Goal: Contribute content: Add original content to the website for others to see

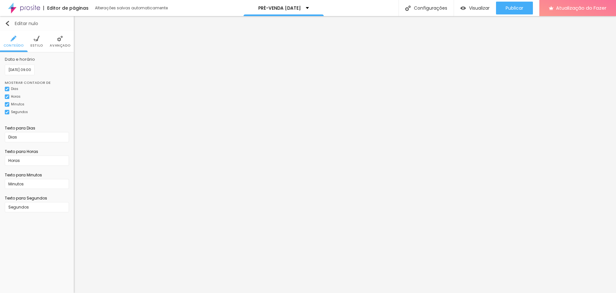
click at [7, 23] on img "button" at bounding box center [7, 23] width 5 height 5
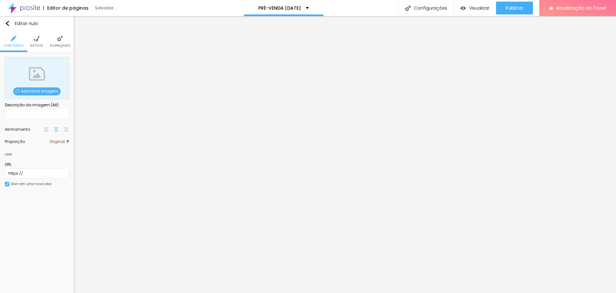
click at [39, 90] on font "Adicionar imagem" at bounding box center [40, 90] width 38 height 5
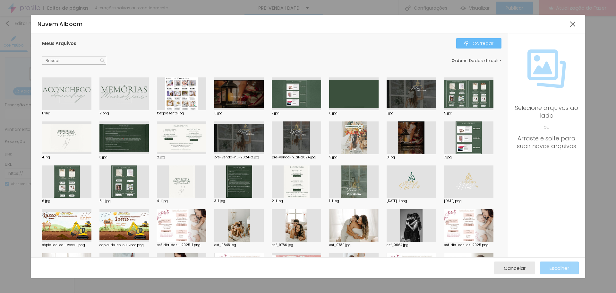
click at [469, 41] on img "button" at bounding box center [466, 43] width 5 height 5
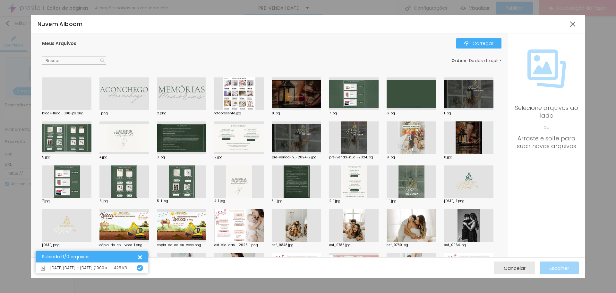
click at [89, 110] on div at bounding box center [66, 110] width 49 height 0
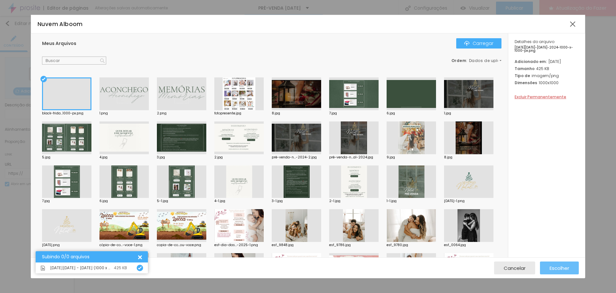
click at [574, 271] on button "Escolher" at bounding box center [559, 267] width 39 height 13
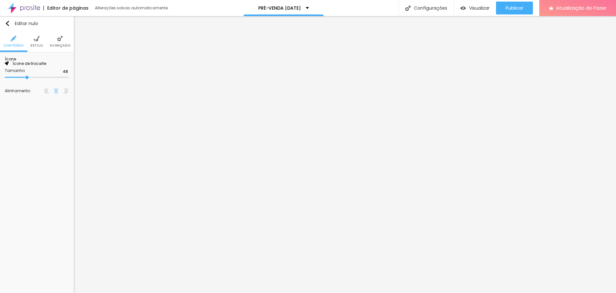
click at [44, 66] on font "Ícone de trocarte" at bounding box center [30, 63] width 34 height 5
type input "onl"
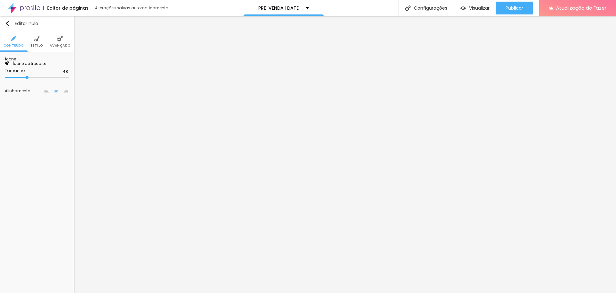
drag, startPoint x: 208, startPoint y: 57, endPoint x: 162, endPoint y: 57, distance: 46.5
click at [44, 66] on font "Ícone de trocarte" at bounding box center [30, 63] width 34 height 5
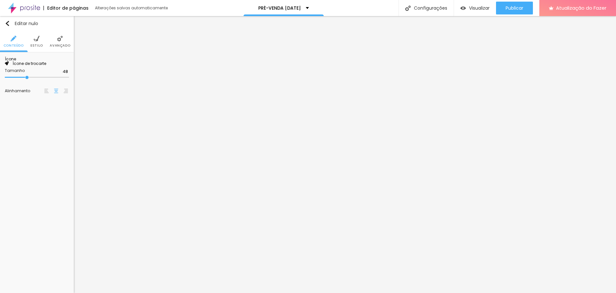
scroll to position [172, 250]
drag, startPoint x: 208, startPoint y: 58, endPoint x: 194, endPoint y: 56, distance: 14.0
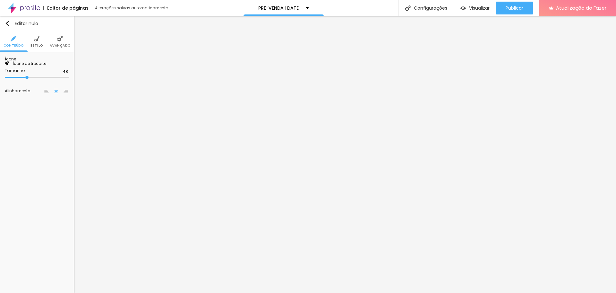
scroll to position [172, 250]
type input "p"
type input "c"
type input "foto"
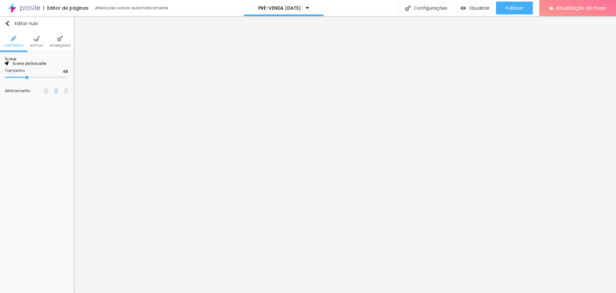
click at [39, 43] on font "Estilo" at bounding box center [36, 45] width 13 height 5
click at [56, 43] on font "Avançado" at bounding box center [60, 45] width 21 height 5
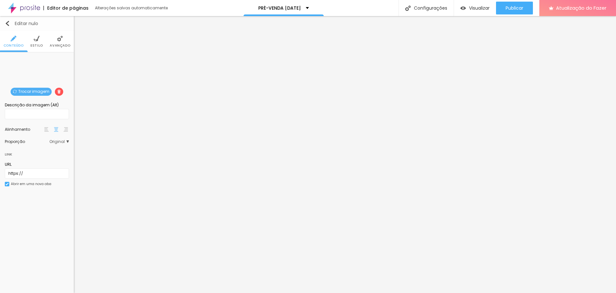
click at [5, 21] on img "button" at bounding box center [7, 23] width 5 height 5
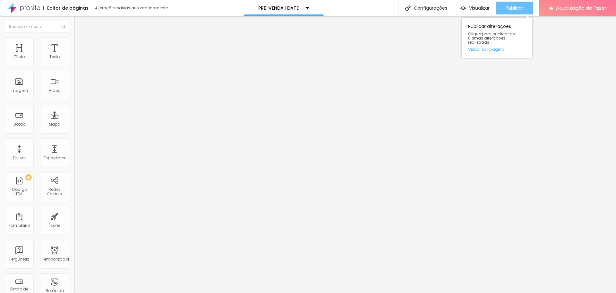
click at [520, 6] on font "Publicar" at bounding box center [514, 8] width 18 height 6
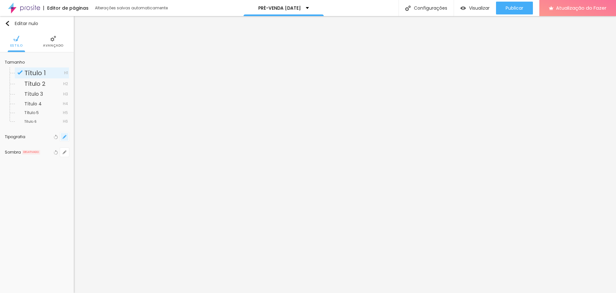
click at [64, 136] on icon "button" at bounding box center [65, 137] width 4 height 4
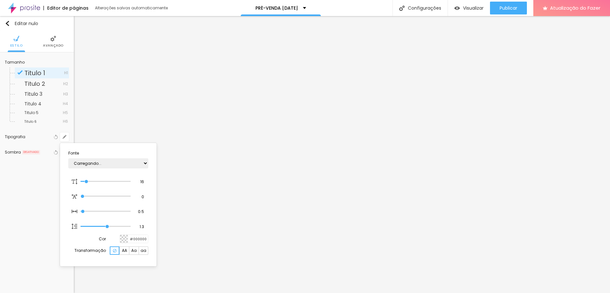
type input "1"
type input "14"
type input "1"
type input "15"
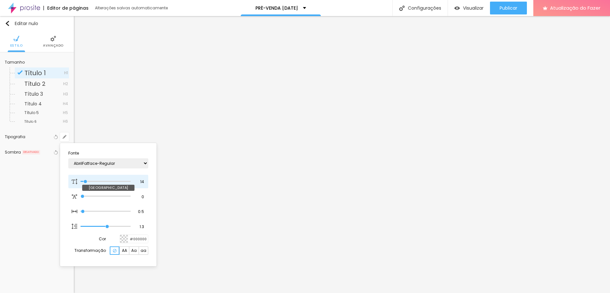
type input "15"
type input "1"
type input "16"
type input "1"
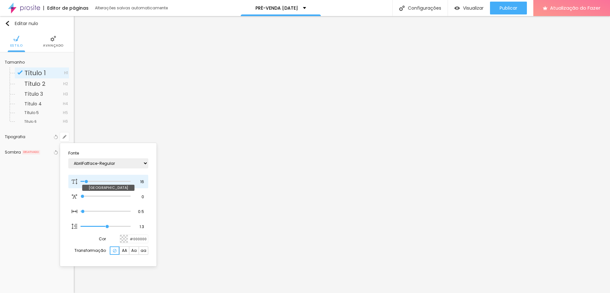
type input "18"
type input "1"
type input "20"
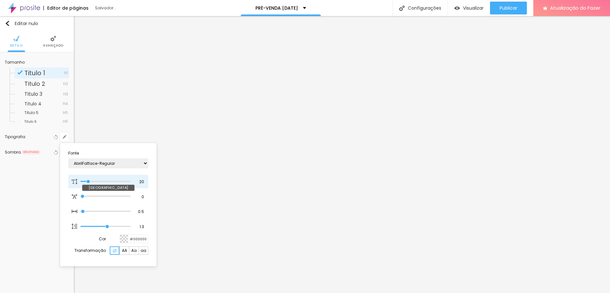
type input "1"
type input "19"
click at [88, 181] on input "range" at bounding box center [106, 181] width 50 height 3
type input "19"
type input "1"
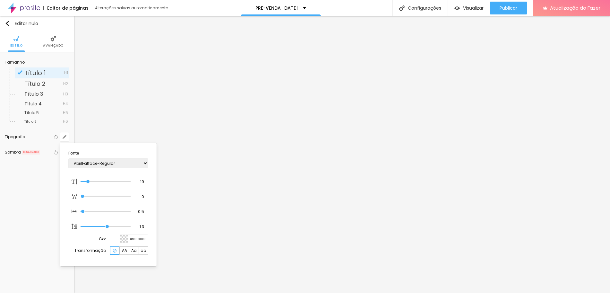
click at [547, 182] on div at bounding box center [305, 146] width 610 height 293
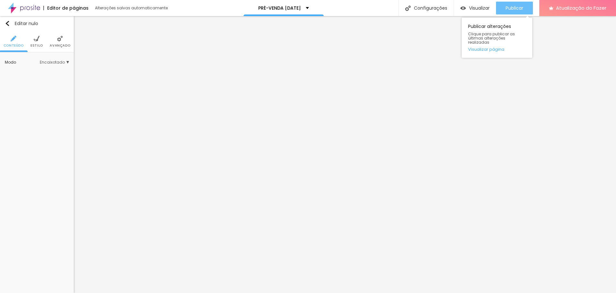
click at [513, 7] on font "Publicar" at bounding box center [514, 8] width 18 height 6
click at [518, 5] on font "Publicar" at bounding box center [514, 8] width 18 height 6
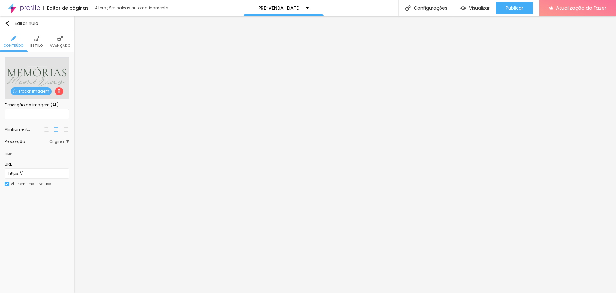
click at [38, 38] on img at bounding box center [37, 39] width 6 height 6
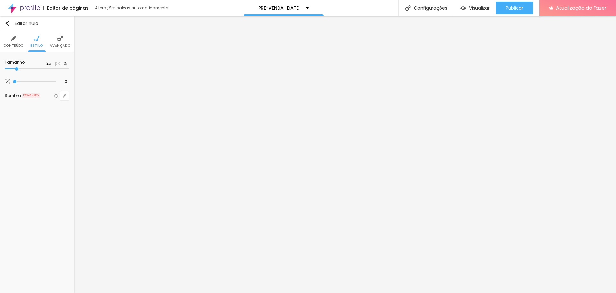
type input "30"
type input "35"
drag, startPoint x: 18, startPoint y: 67, endPoint x: 23, endPoint y: 68, distance: 5.5
type input "35"
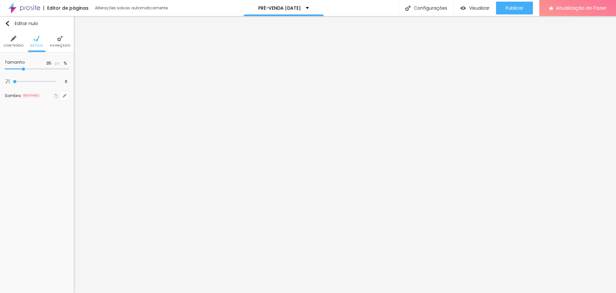
click at [23, 68] on input "range" at bounding box center [37, 68] width 64 height 3
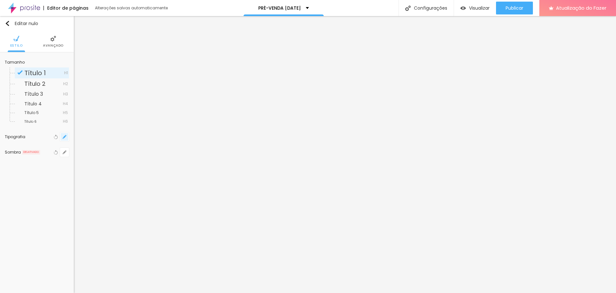
click at [63, 138] on icon "button" at bounding box center [65, 137] width 4 height 4
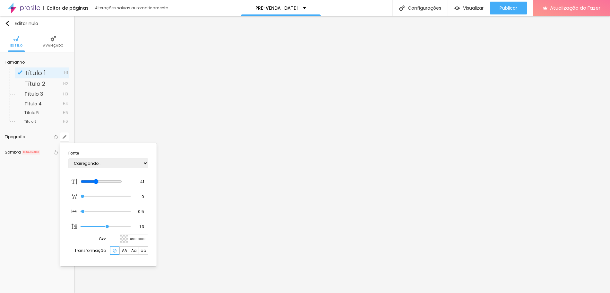
type input "1"
type input "37"
type input "1"
type input "35"
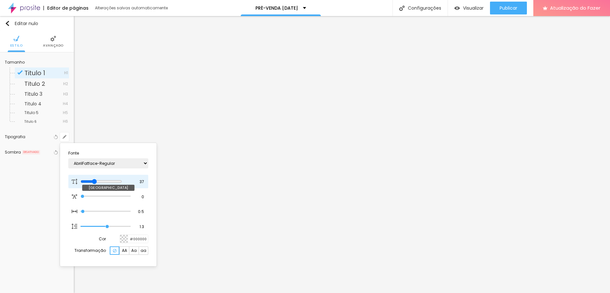
type input "35"
type input "1"
type input "33"
type input "1"
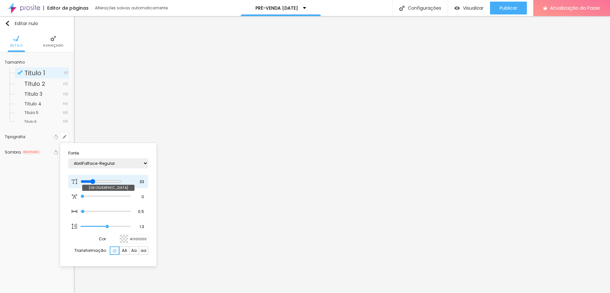
type input "31"
type input "1"
type input "30"
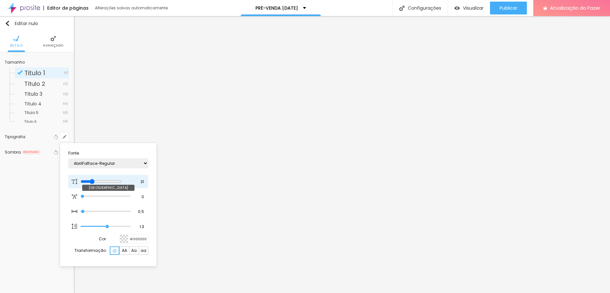
type input "1"
drag, startPoint x: 98, startPoint y: 182, endPoint x: 94, endPoint y: 182, distance: 3.9
type input "30"
click at [94, 182] on input "range" at bounding box center [101, 181] width 41 height 5
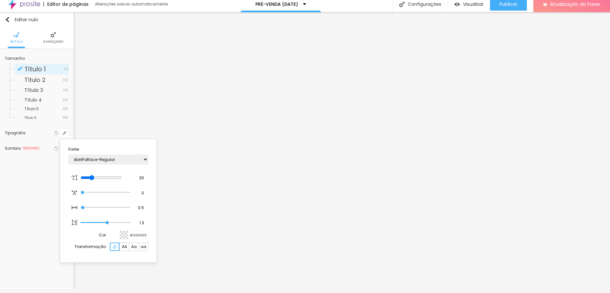
scroll to position [5, 0]
type input "1"
click at [557, 210] on div at bounding box center [305, 146] width 610 height 293
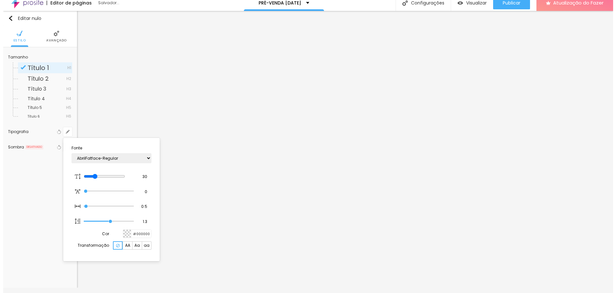
scroll to position [0, 0]
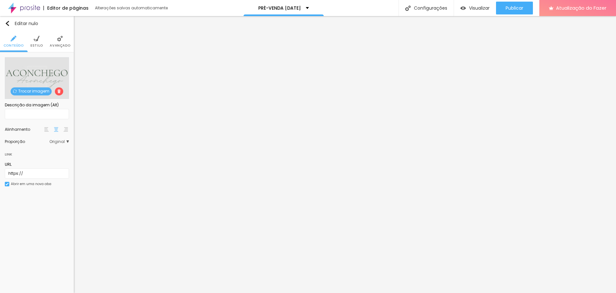
click at [39, 41] on li "Estilo" at bounding box center [36, 41] width 13 height 21
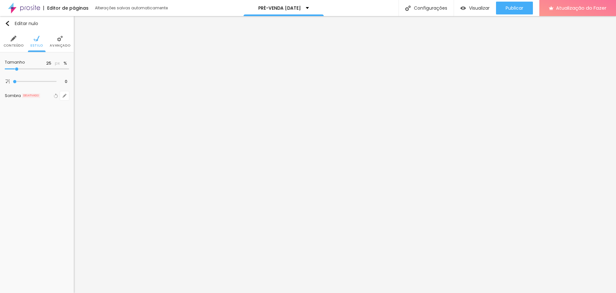
type input "30"
drag, startPoint x: 17, startPoint y: 68, endPoint x: 22, endPoint y: 69, distance: 5.1
type input "30"
click at [22, 69] on input "range" at bounding box center [37, 68] width 64 height 3
type input "35"
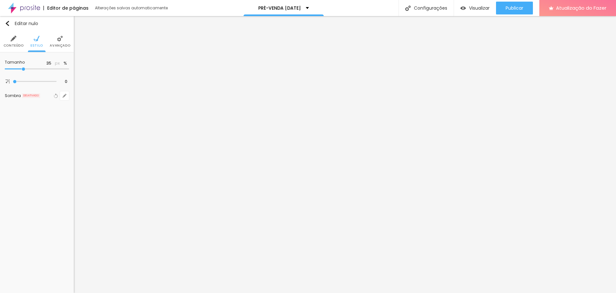
type input "35"
click at [22, 69] on input "range" at bounding box center [37, 68] width 64 height 3
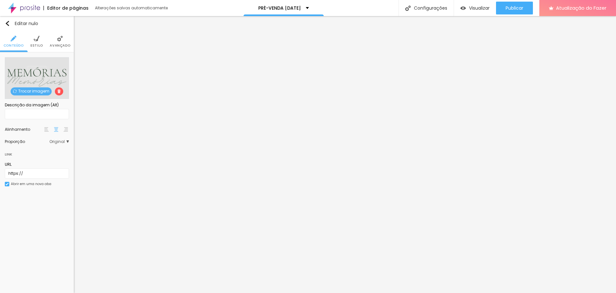
click at [39, 39] on img at bounding box center [37, 39] width 6 height 6
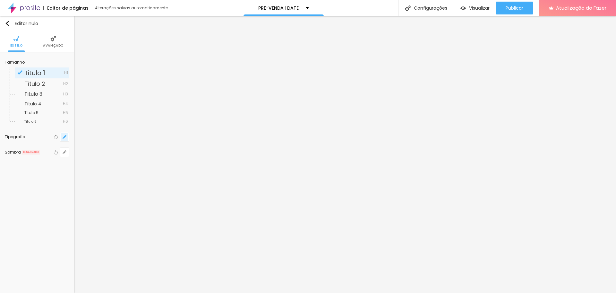
click at [64, 136] on icon "button" at bounding box center [65, 137] width 4 height 4
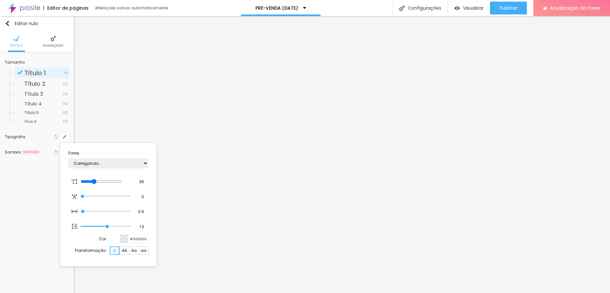
type input "1"
type input "35"
type input "1"
type input "34"
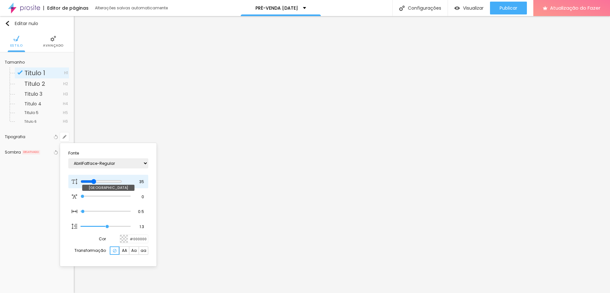
type input "34"
type input "1"
type input "33"
type input "1"
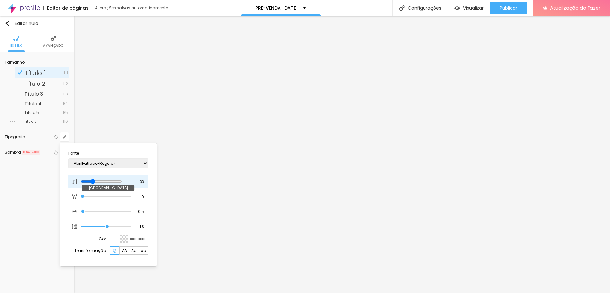
type input "31"
type input "1"
type input "29"
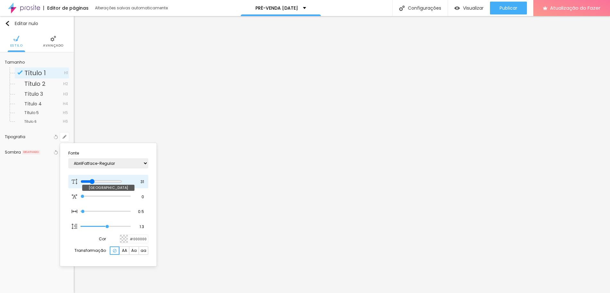
type input "1"
type input "28"
type input "1"
type input "27"
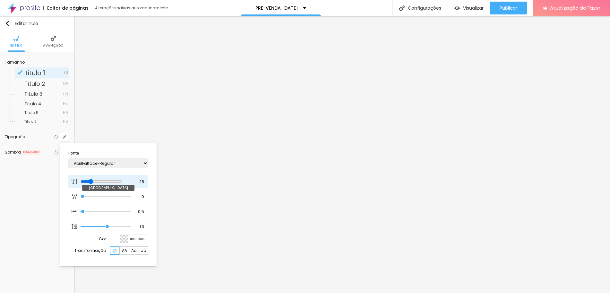
type input "27"
type input "1"
drag, startPoint x: 96, startPoint y: 182, endPoint x: 92, endPoint y: 182, distance: 3.9
type input "27"
click at [92, 182] on input "range" at bounding box center [101, 181] width 41 height 5
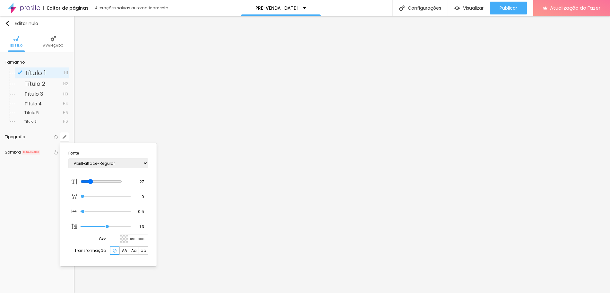
type input "1"
click at [422, 220] on div at bounding box center [305, 146] width 610 height 293
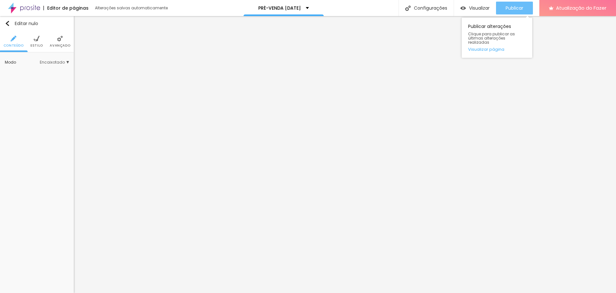
click at [516, 6] on font "Publicar" at bounding box center [514, 8] width 18 height 6
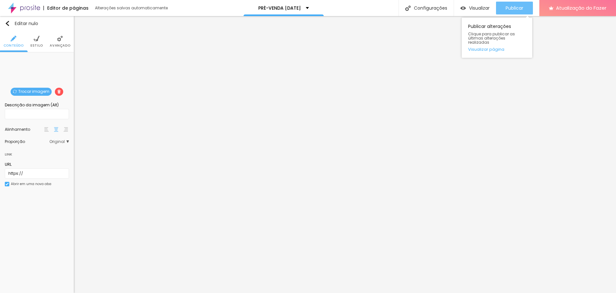
click at [520, 8] on font "Publicar" at bounding box center [514, 8] width 18 height 6
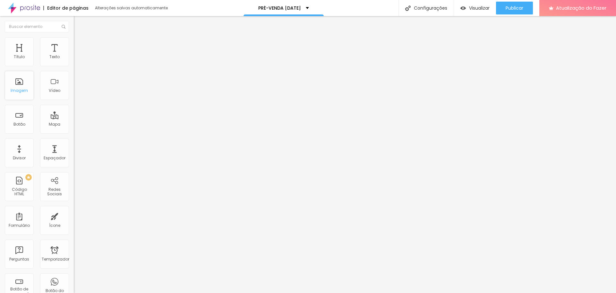
click at [19, 89] on font "Imagem" at bounding box center [19, 90] width 17 height 5
click at [21, 89] on font "Imagem" at bounding box center [19, 90] width 17 height 5
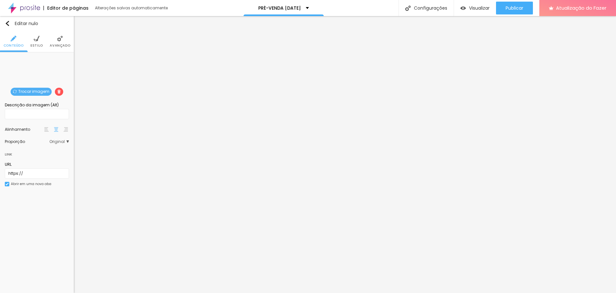
click at [41, 91] on font "Trocar imagem" at bounding box center [33, 91] width 31 height 5
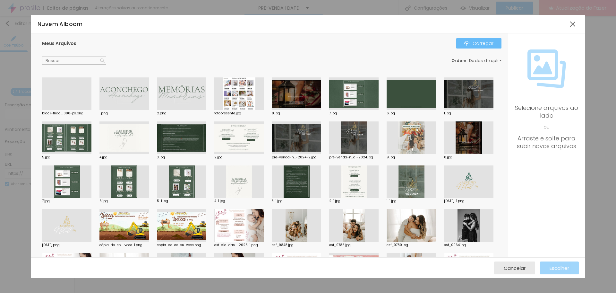
click at [479, 44] on font "Carregar" at bounding box center [482, 43] width 21 height 6
click at [479, 43] on font "Carregar" at bounding box center [482, 43] width 21 height 6
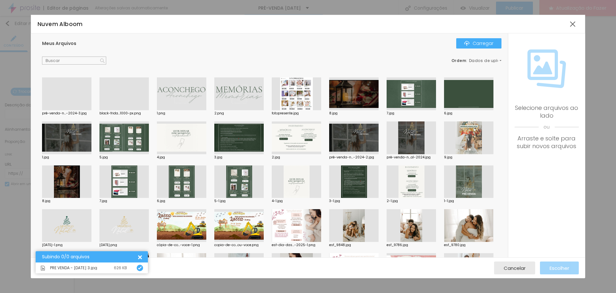
click at [79, 110] on div at bounding box center [66, 110] width 49 height 0
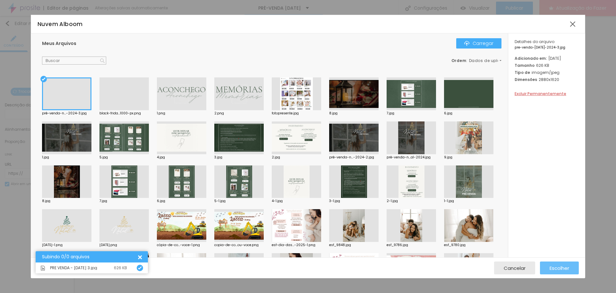
click at [562, 267] on font "Escolher" at bounding box center [559, 267] width 20 height 7
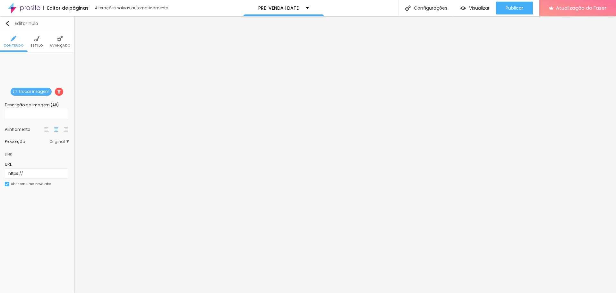
click at [12, 22] on div "Editar nulo" at bounding box center [21, 23] width 33 height 5
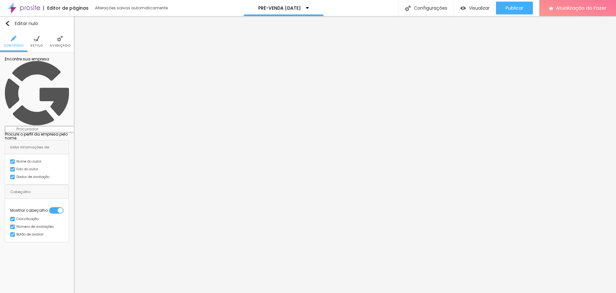
click at [46, 126] on input at bounding box center [48, 129] width 87 height 6
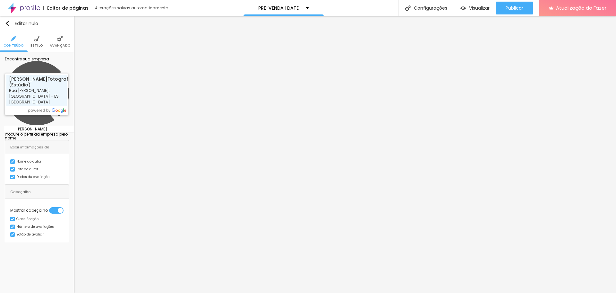
type input "Ednéia Santana Fotografia (Estúdio) - Rua Afonso Cláudio - Floresta, Ibatiba - …"
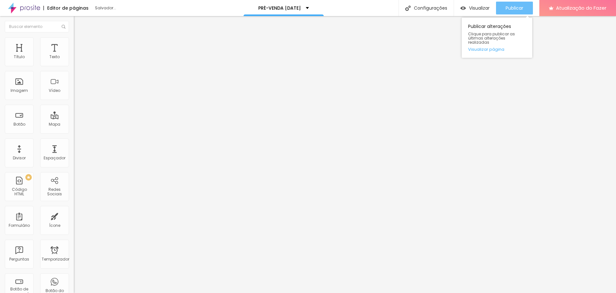
click at [520, 8] on font "Publicar" at bounding box center [514, 8] width 18 height 6
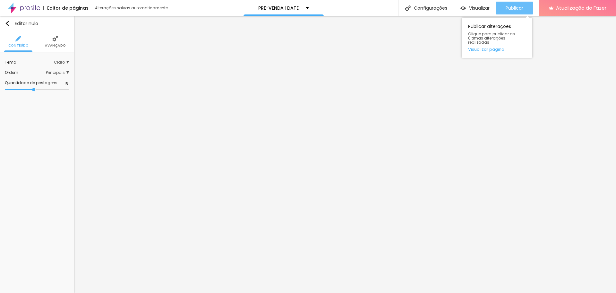
click at [519, 8] on font "Publicar" at bounding box center [514, 8] width 18 height 6
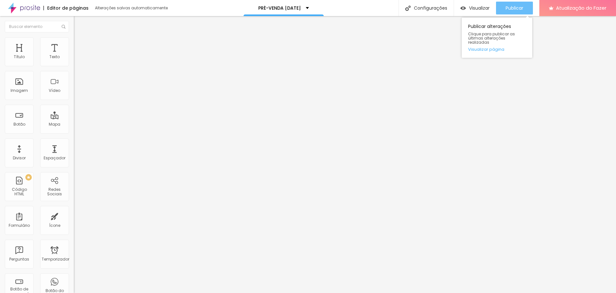
click at [521, 8] on font "Publicar" at bounding box center [514, 8] width 18 height 6
click at [511, 8] on font "Publicar" at bounding box center [514, 8] width 18 height 6
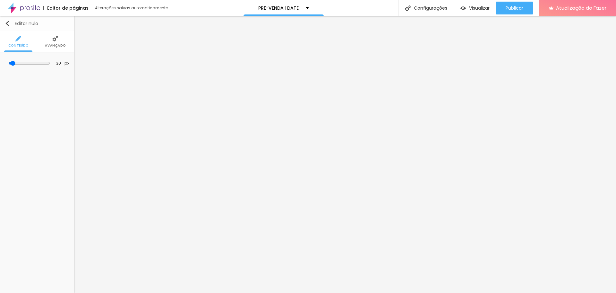
click at [9, 23] on img "button" at bounding box center [7, 23] width 5 height 5
click at [28, 80] on div at bounding box center [37, 93] width 64 height 49
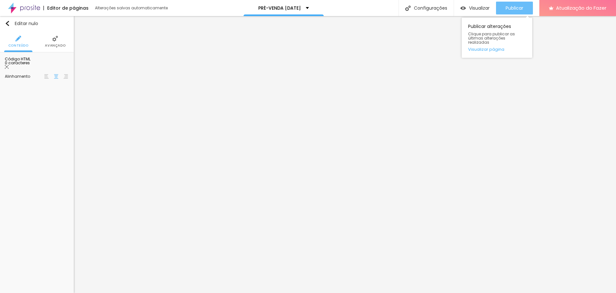
click at [518, 8] on font "Publicar" at bounding box center [514, 8] width 18 height 6
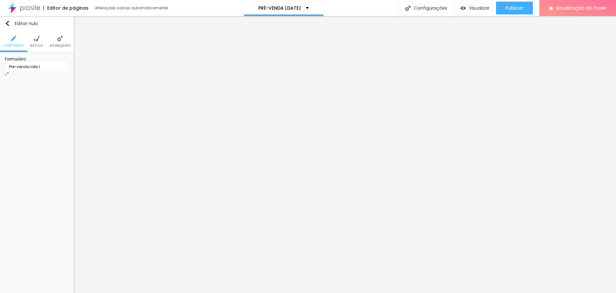
click at [9, 72] on img at bounding box center [7, 74] width 4 height 4
drag, startPoint x: 238, startPoint y: 177, endPoint x: 191, endPoint y: 177, distance: 47.5
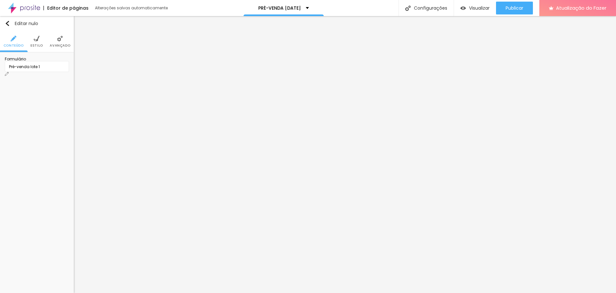
type input "p"
type input "Pacote escolhido"
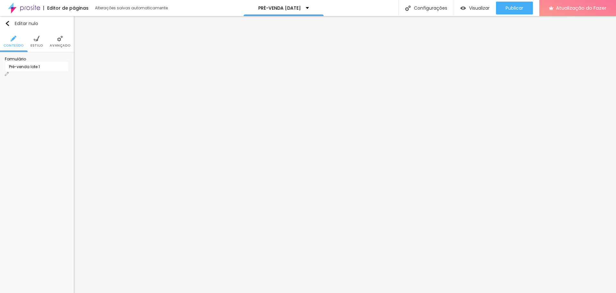
type input "escreva qual pacote escolheu aqui"
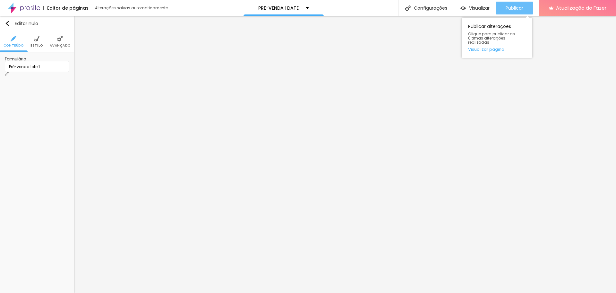
click at [521, 5] on font "Publicar" at bounding box center [514, 8] width 18 height 6
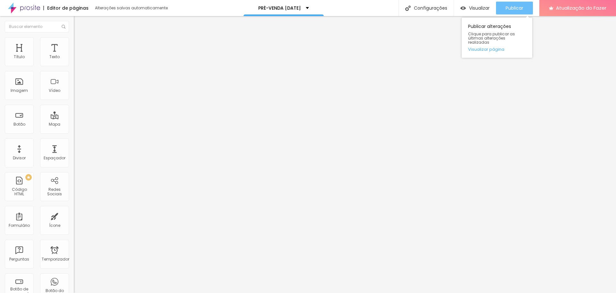
click at [529, 6] on button "Publicar" at bounding box center [514, 8] width 37 height 13
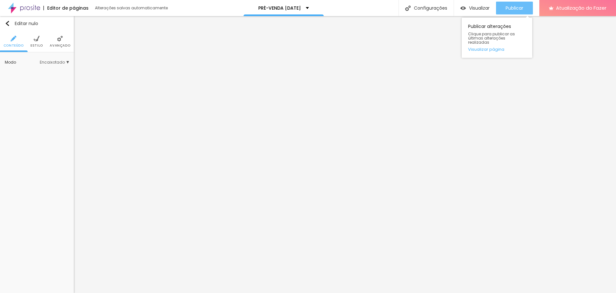
click at [515, 6] on font "Publicar" at bounding box center [514, 8] width 18 height 6
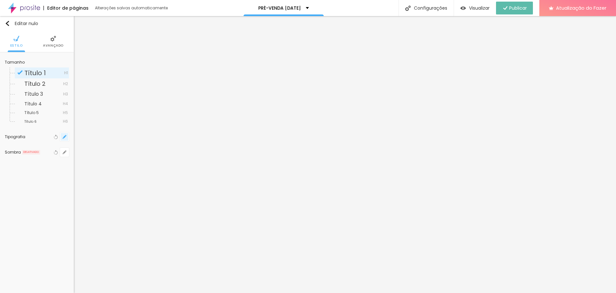
click at [64, 139] on button "button" at bounding box center [64, 136] width 9 height 9
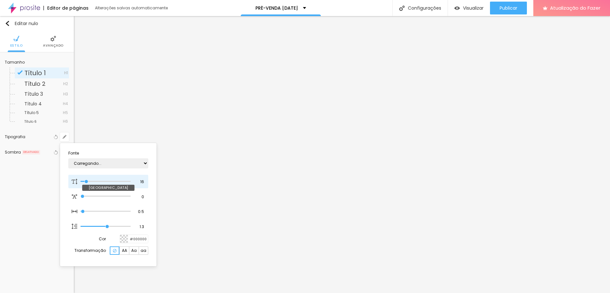
type input "28"
type input "1"
type input "28"
click at [92, 180] on input "range" at bounding box center [106, 181] width 50 height 3
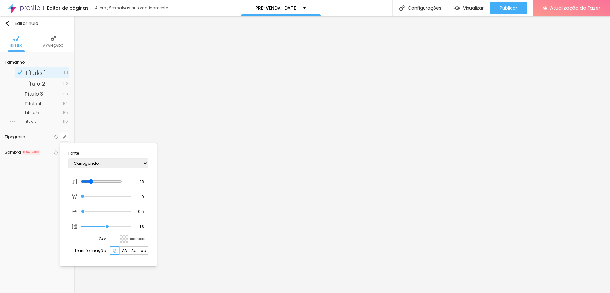
type input "1"
click at [458, 176] on div at bounding box center [305, 146] width 610 height 293
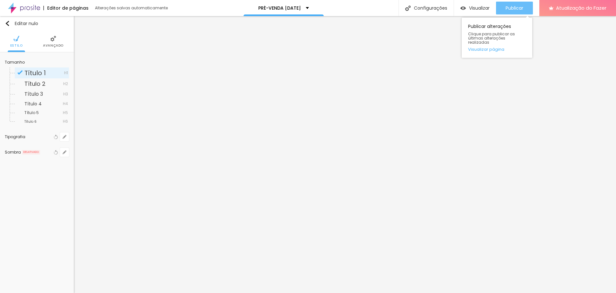
click at [513, 5] on font "Publicar" at bounding box center [514, 8] width 18 height 6
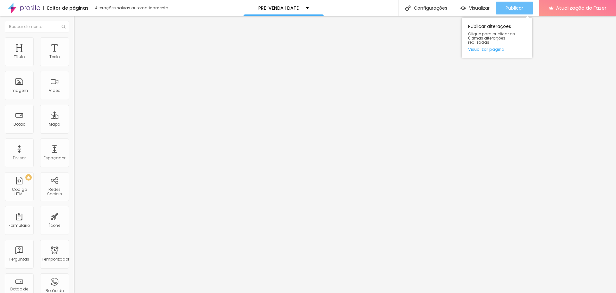
click at [517, 11] on font "Publicar" at bounding box center [514, 8] width 18 height 6
click at [74, 95] on div "<!-- Widget em linha do Calendly - início --> < div class = "calendly-inline-wi…" at bounding box center [273, 77] width 398 height 43
click at [74, 55] on img at bounding box center [76, 53] width 4 height 4
drag, startPoint x: 289, startPoint y: 92, endPoint x: 159, endPoint y: 46, distance: 137.4
